Goal: Task Accomplishment & Management: Complete application form

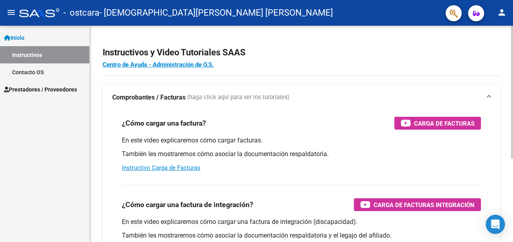
click at [454, 83] on div "Instructivos y Video Tutoriales SAAS Centro de Ayuda - Administración de O.S. C…" at bounding box center [302, 202] width 424 height 352
click at [26, 51] on link "Instructivos" at bounding box center [44, 54] width 89 height 17
click at [446, 51] on h2 "Instructivos y Video Tutoriales SAAS" at bounding box center [302, 52] width 398 height 15
click at [30, 88] on span "Prestadores / Proveedores" at bounding box center [40, 89] width 73 height 9
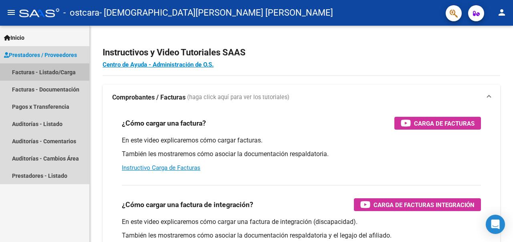
click at [53, 72] on link "Facturas - Listado/Carga" at bounding box center [44, 71] width 89 height 17
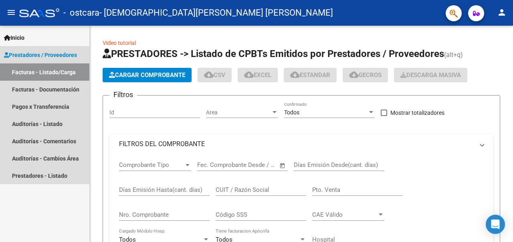
click at [35, 73] on link "Facturas - Listado/Carga" at bounding box center [44, 71] width 89 height 17
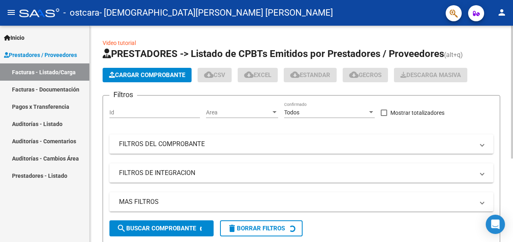
click at [57, 202] on div "Inicio Instructivos Contacto OS Prestadores / Proveedores Facturas - Listado/Ca…" at bounding box center [44, 134] width 89 height 216
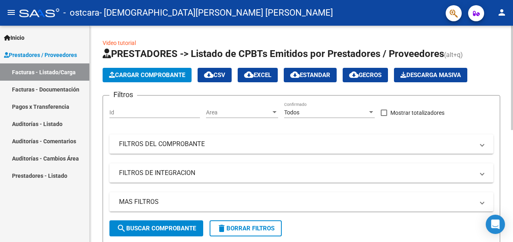
click at [154, 79] on button "Cargar Comprobante" at bounding box center [147, 75] width 89 height 14
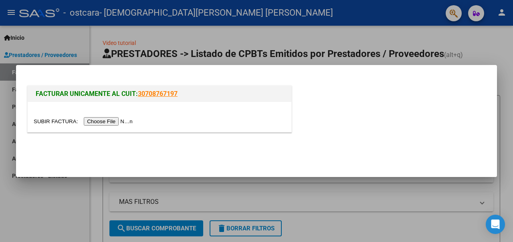
click at [104, 123] on input "file" at bounding box center [84, 121] width 101 height 8
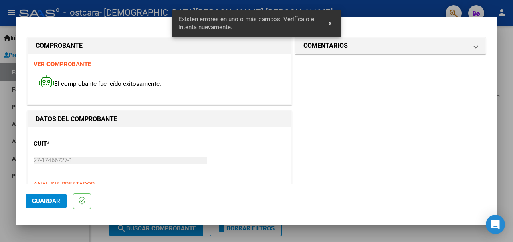
scroll to position [209, 0]
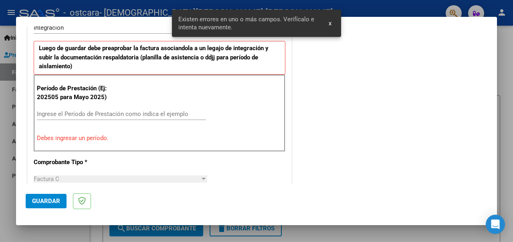
click at [83, 112] on input "Ingrese el Período de Prestación como indica el ejemplo" at bounding box center [121, 113] width 169 height 7
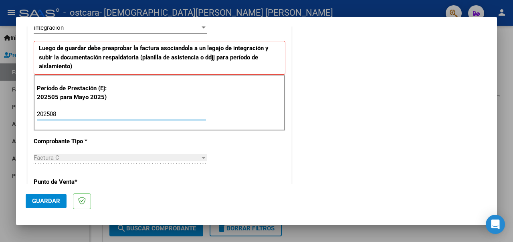
type input "202508"
click at [299, 169] on div "COMENTARIOS Comentarios del Prestador / Gerenciador:" at bounding box center [391, 183] width 194 height 715
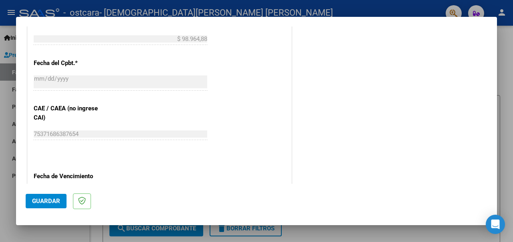
scroll to position [567, 0]
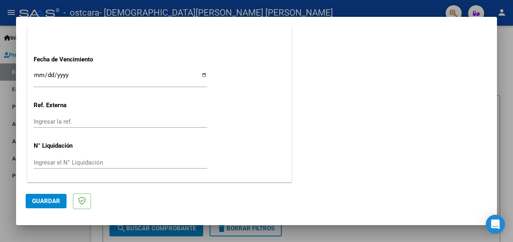
click at [203, 75] on input "Ingresar la fecha" at bounding box center [121, 78] width 174 height 13
type input "[DATE]"
click at [49, 198] on span "Guardar" at bounding box center [46, 200] width 28 height 7
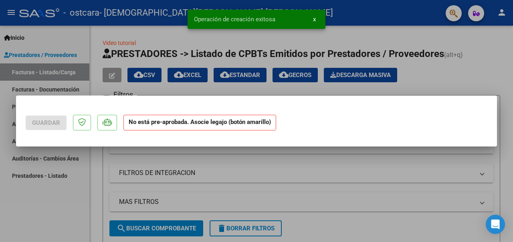
scroll to position [0, 0]
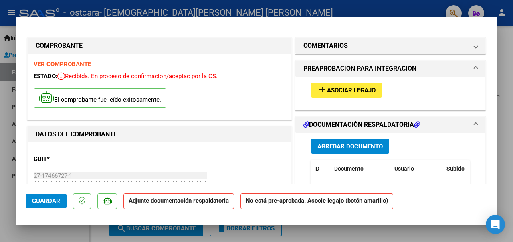
click at [345, 90] on span "Asociar Legajo" at bounding box center [351, 90] width 49 height 7
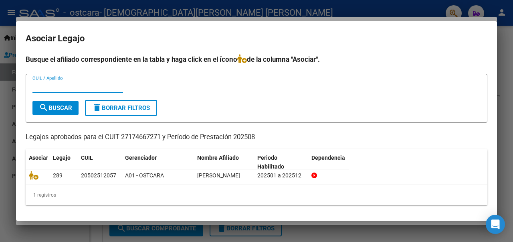
click at [34, 180] on icon at bounding box center [34, 175] width 10 height 9
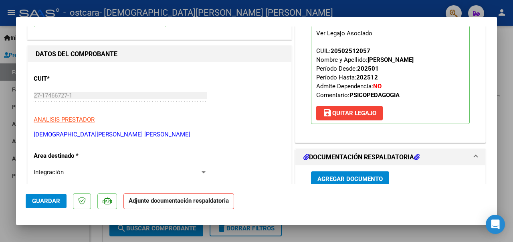
scroll to position [160, 0]
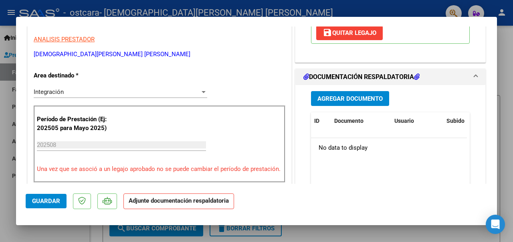
click at [346, 99] on span "Agregar Documento" at bounding box center [350, 98] width 65 height 7
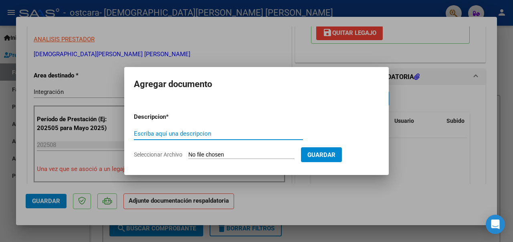
click at [210, 133] on input "Escriba aquí una descripcion" at bounding box center [218, 133] width 169 height 7
type input "asistencia"
click at [201, 154] on input "Seleccionar Archivo" at bounding box center [242, 155] width 106 height 8
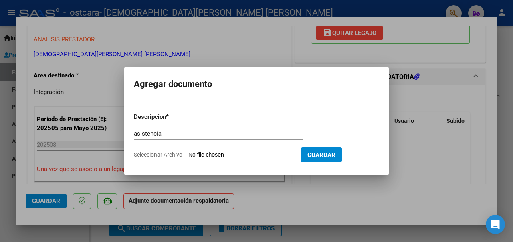
type input "C:\fakepath\ASISTENCIA AGOSTO [PERSON_NAME].pdf"
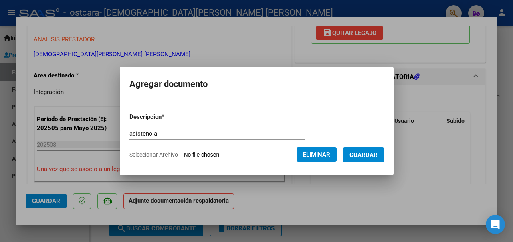
click at [375, 155] on span "Guardar" at bounding box center [364, 154] width 28 height 7
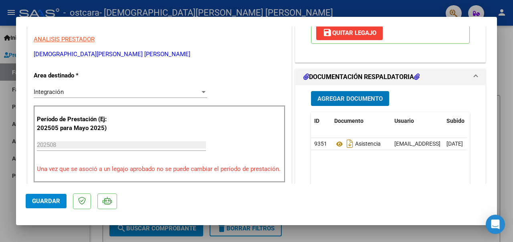
click at [314, 21] on mat-dialog-container "COMPROBANTE VER COMPROBANTE ESTADO: Recibida. En proceso de confirmacion/acepta…" at bounding box center [256, 121] width 481 height 208
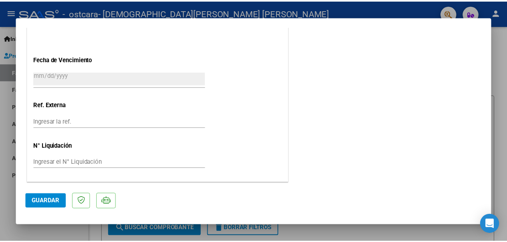
scroll to position [0, 0]
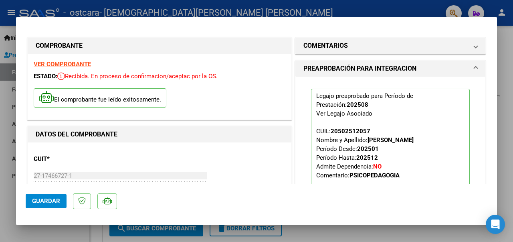
click at [497, 116] on div at bounding box center [256, 121] width 513 height 242
type input "$ 0,00"
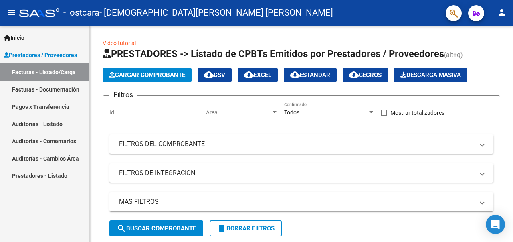
click at [503, 14] on mat-icon "person" at bounding box center [502, 13] width 10 height 10
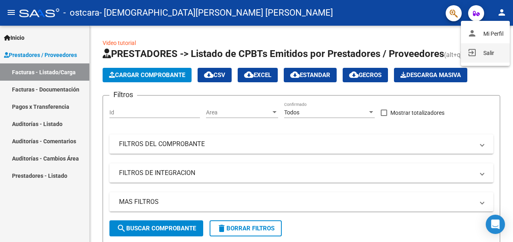
click at [488, 55] on button "exit_to_app Salir" at bounding box center [485, 52] width 49 height 19
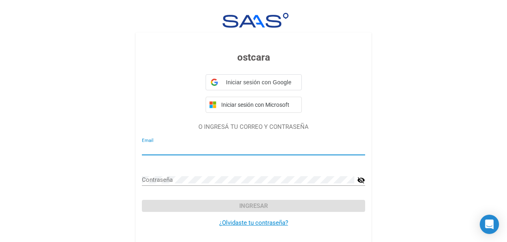
type input "[EMAIL_ADDRESS][DOMAIN_NAME]"
